Goal: Transaction & Acquisition: Purchase product/service

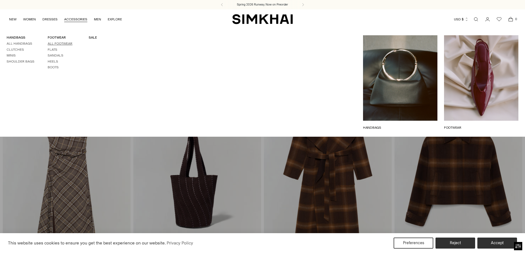
click at [66, 42] on link "All Footwear" at bounding box center [60, 44] width 25 height 4
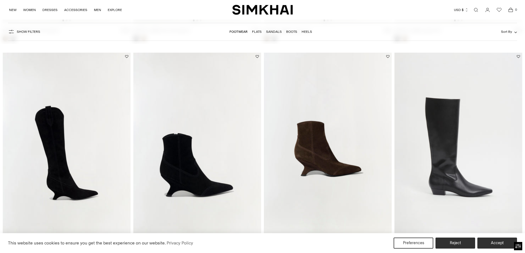
scroll to position [523, 0]
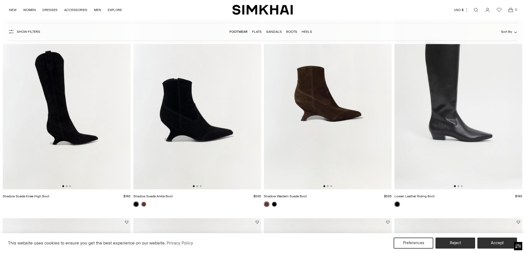
click at [174, 117] on img at bounding box center [197, 94] width 128 height 192
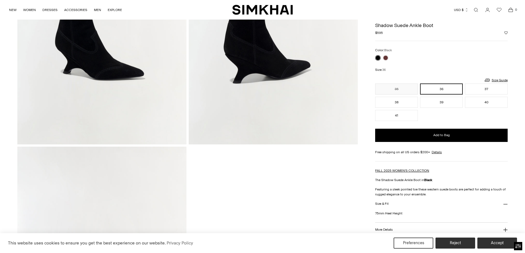
scroll to position [356, 0]
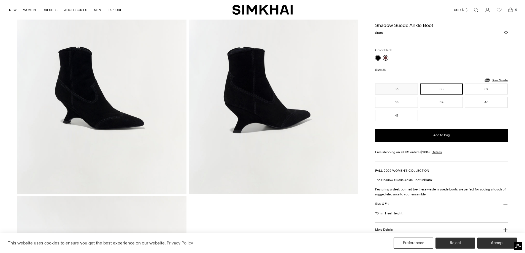
click at [385, 58] on link at bounding box center [386, 58] width 6 height 6
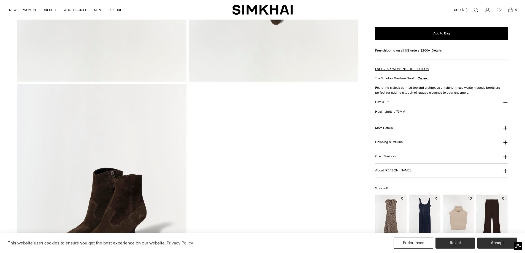
scroll to position [523, 0]
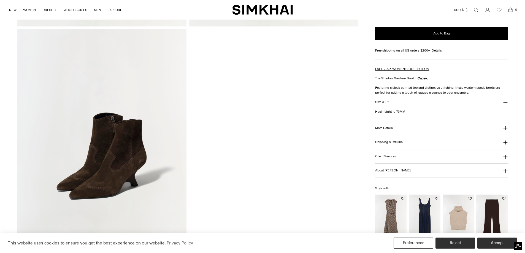
click at [387, 128] on h3 "More Details" at bounding box center [383, 128] width 17 height 4
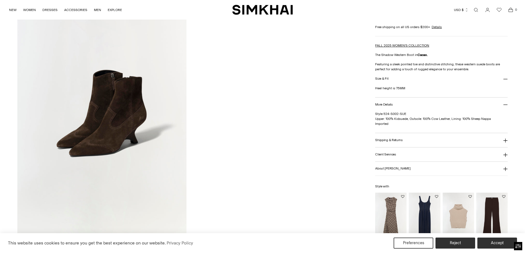
scroll to position [606, 0]
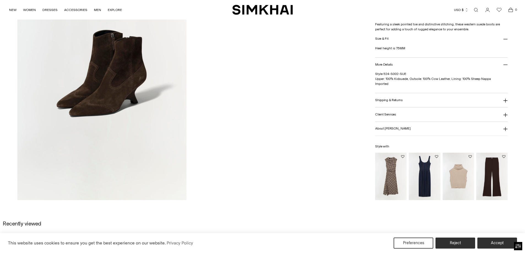
click at [389, 128] on h3 "About [PERSON_NAME]" at bounding box center [392, 129] width 35 height 4
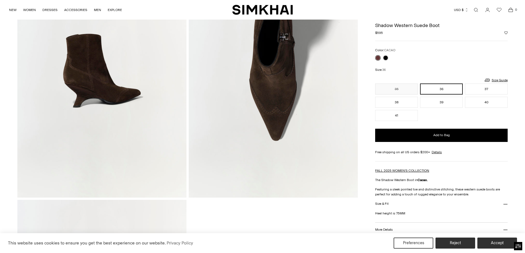
scroll to position [330, 0]
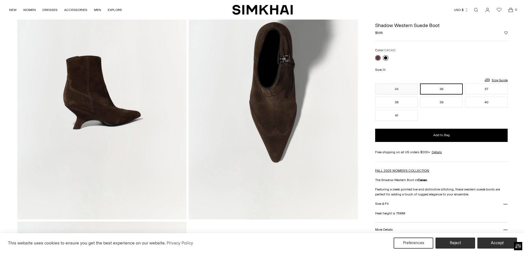
click at [386, 57] on link at bounding box center [386, 58] width 6 height 6
